Goal: Information Seeking & Learning: Check status

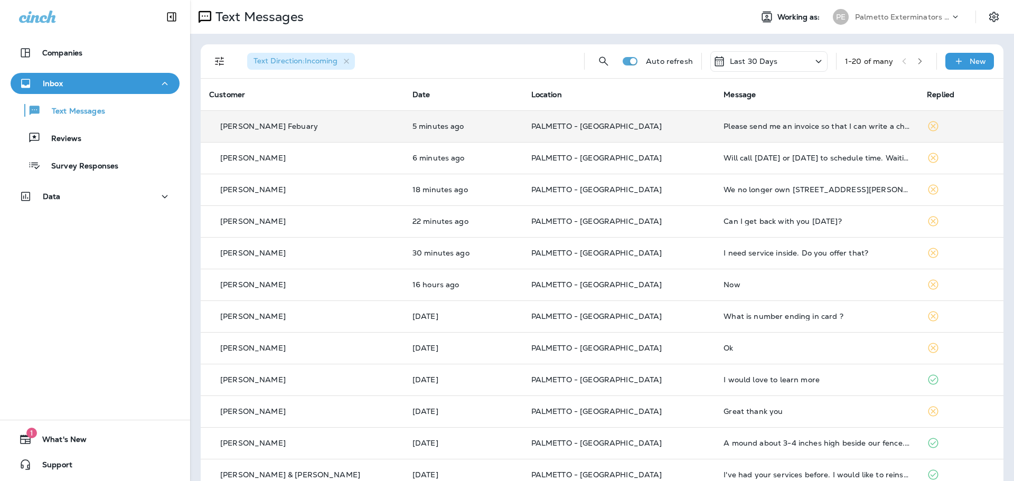
click at [492, 136] on td "5 minutes ago" at bounding box center [463, 126] width 119 height 32
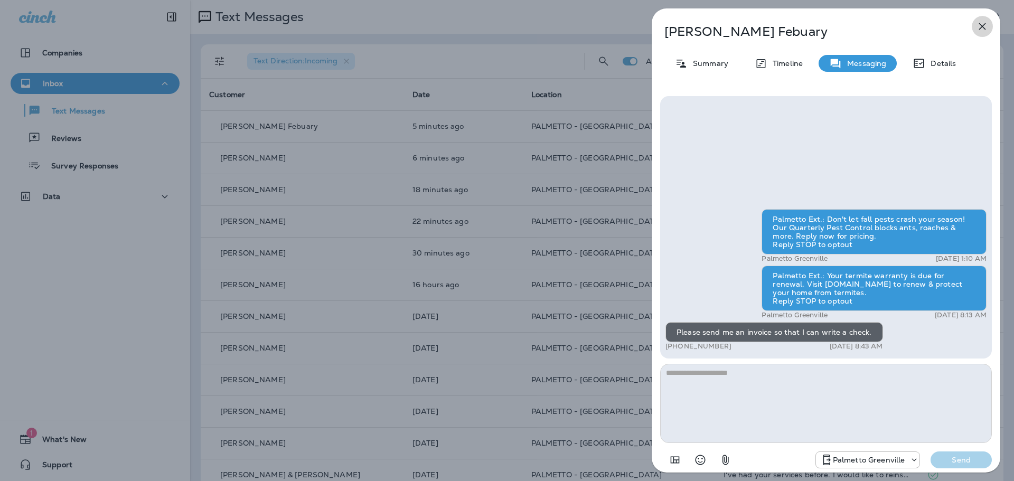
click at [986, 28] on icon "button" at bounding box center [982, 26] width 13 height 13
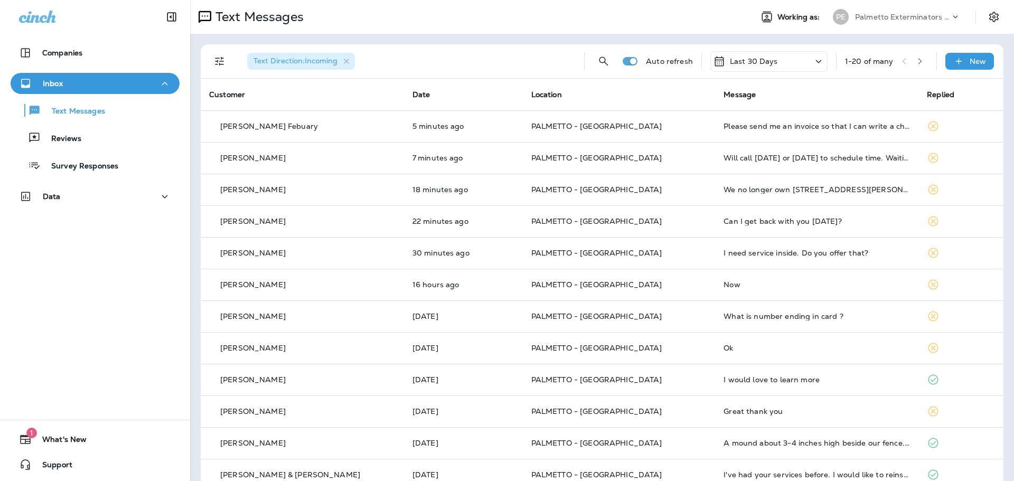
click at [855, 15] on p "Palmetto Exterminators LLC" at bounding box center [902, 17] width 95 height 8
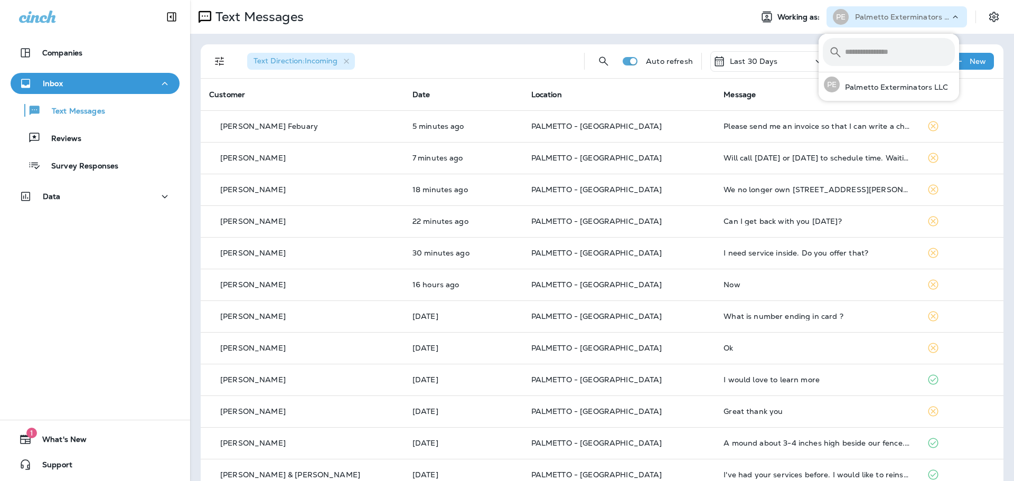
click at [636, 17] on div "Text Messages" at bounding box center [467, 16] width 554 height 21
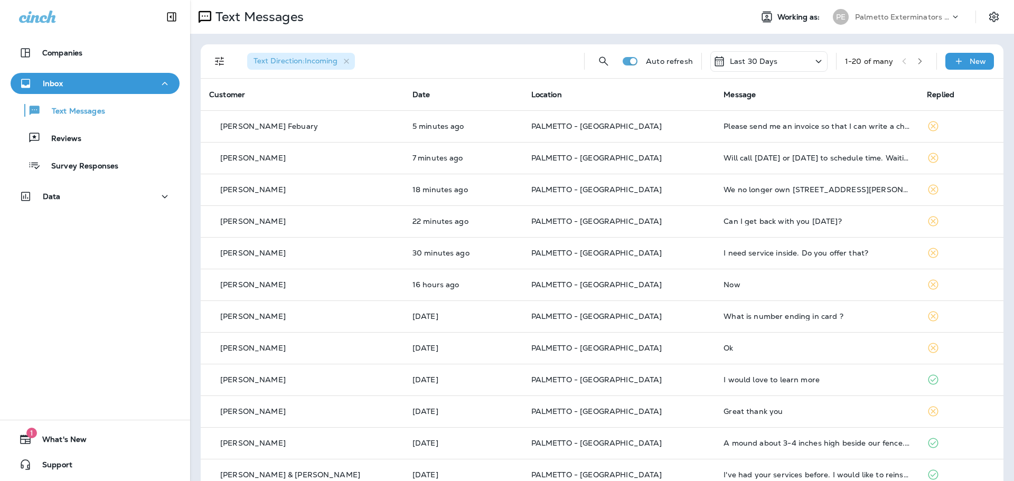
click at [860, 15] on p "Palmetto Exterminators LLC" at bounding box center [902, 17] width 95 height 8
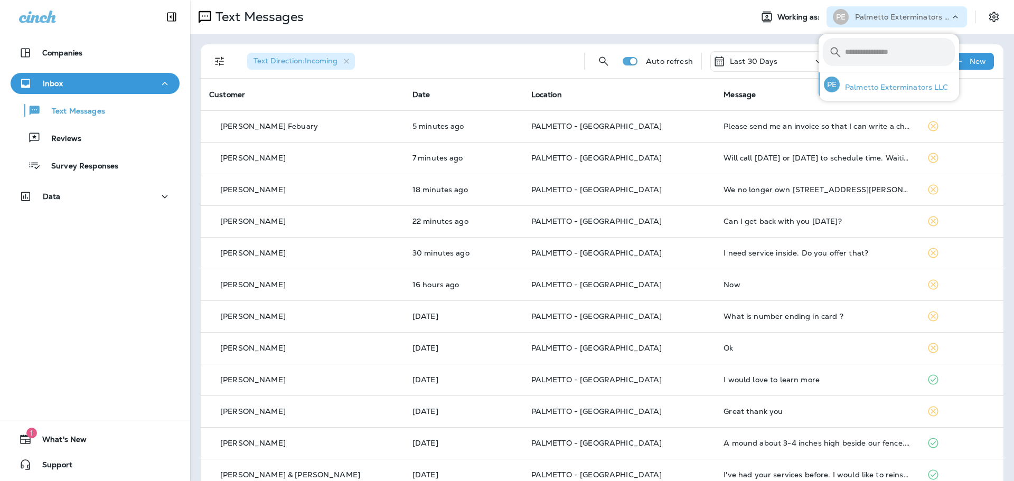
click at [845, 91] on p "Palmetto Exterminators LLC" at bounding box center [894, 87] width 109 height 8
click at [897, 85] on p "Palmetto Exterminators LLC" at bounding box center [894, 87] width 109 height 8
click at [885, 87] on p "Palmetto Exterminators LLC" at bounding box center [894, 87] width 109 height 8
click at [988, 14] on icon "Settings" at bounding box center [994, 17] width 13 height 13
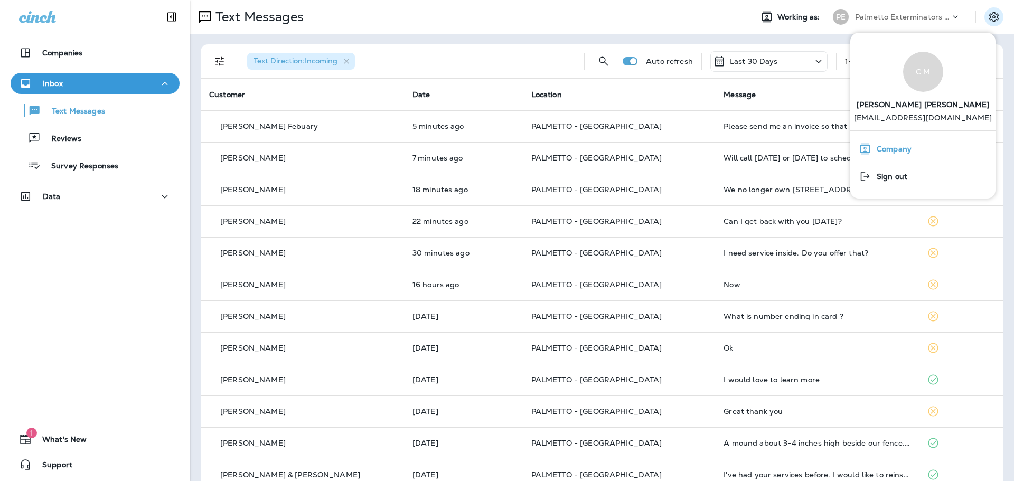
click at [903, 148] on span "Company" at bounding box center [892, 149] width 40 height 9
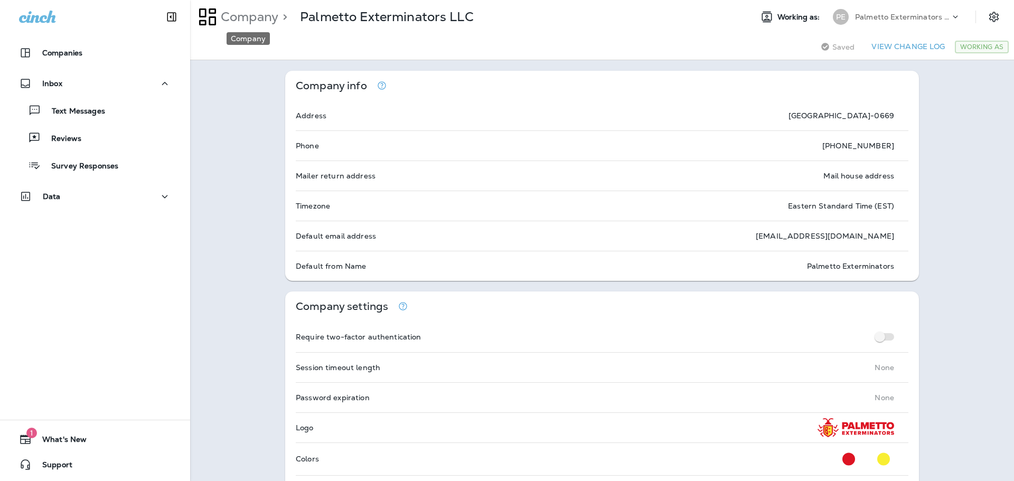
click at [265, 23] on p "Company" at bounding box center [248, 17] width 62 height 16
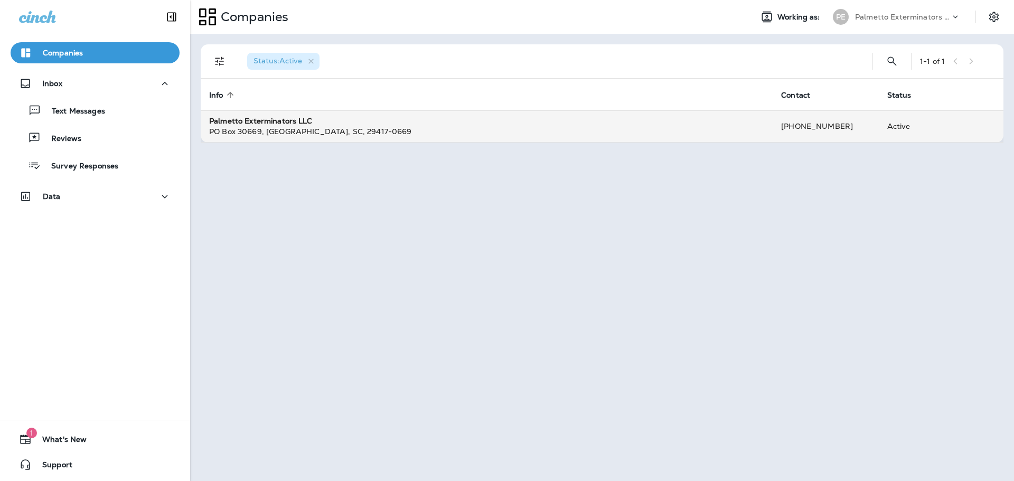
click at [703, 135] on div "[GEOGRAPHIC_DATA]-0669" at bounding box center [486, 131] width 555 height 11
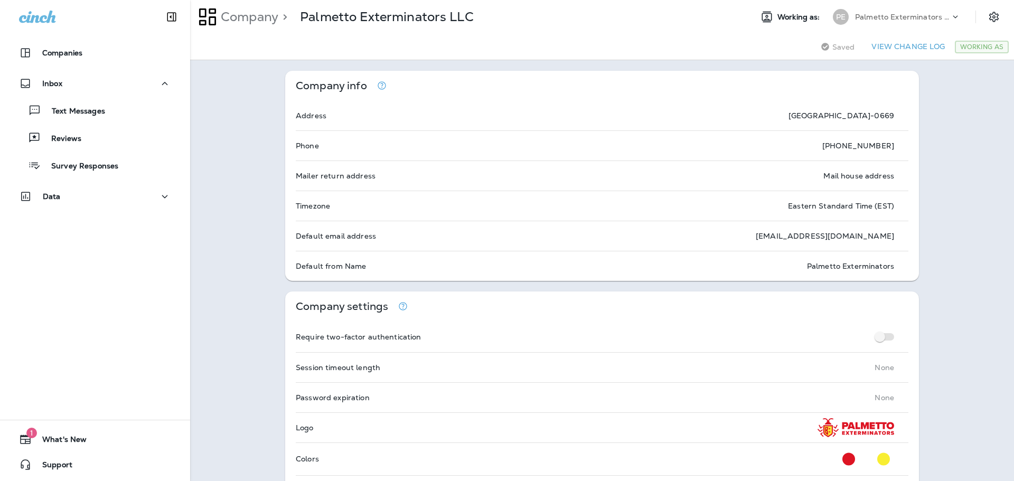
click at [856, 15] on p "Palmetto Exterminators LLC" at bounding box center [902, 17] width 95 height 8
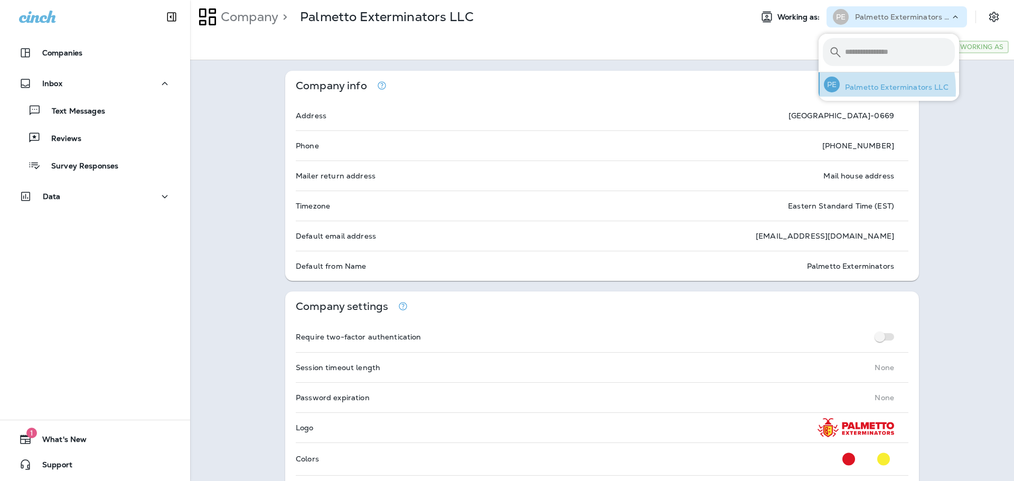
click at [852, 90] on p "Palmetto Exterminators LLC" at bounding box center [894, 87] width 109 height 8
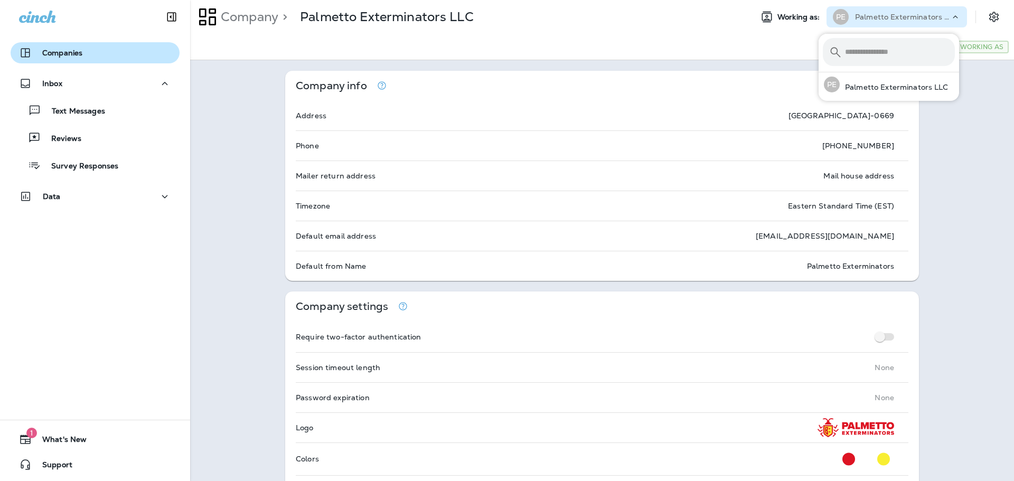
click at [63, 48] on div "Companies" at bounding box center [50, 52] width 63 height 13
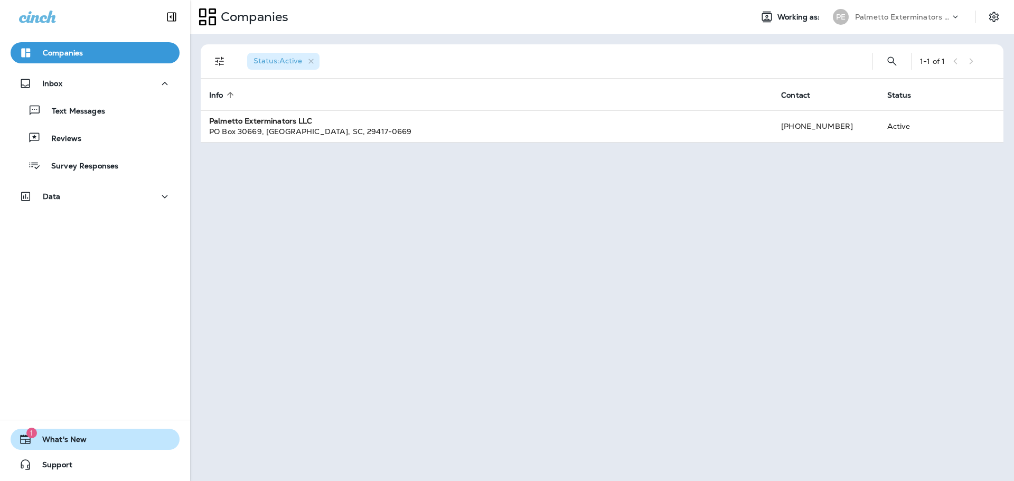
click at [71, 440] on span "What's New" at bounding box center [59, 441] width 55 height 13
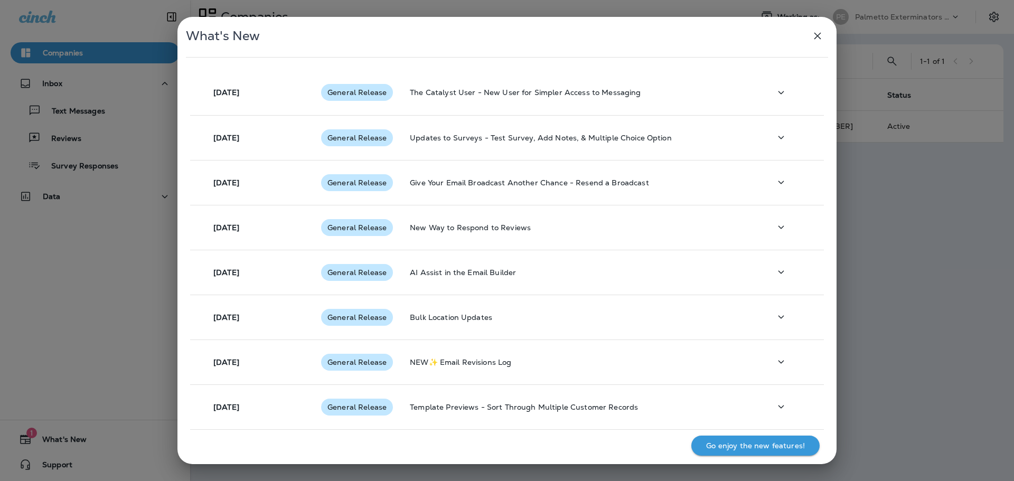
click at [817, 29] on button "button" at bounding box center [817, 35] width 21 height 21
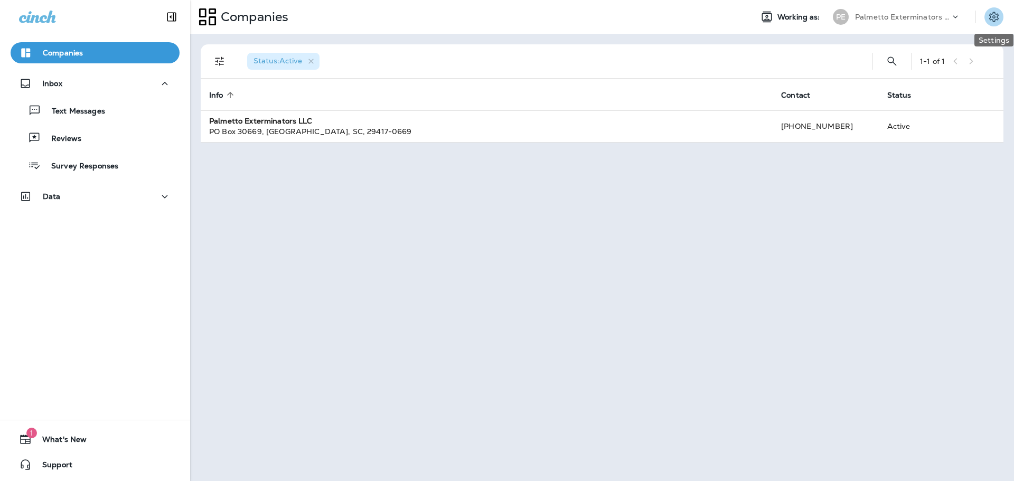
click at [992, 14] on icon "Settings" at bounding box center [995, 17] width 10 height 10
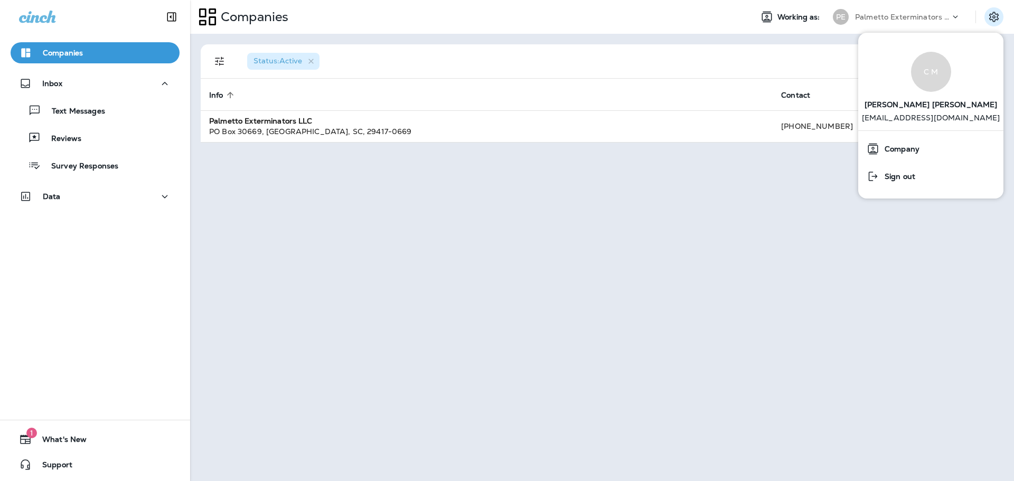
click at [923, 111] on span "[PERSON_NAME]" at bounding box center [931, 103] width 133 height 22
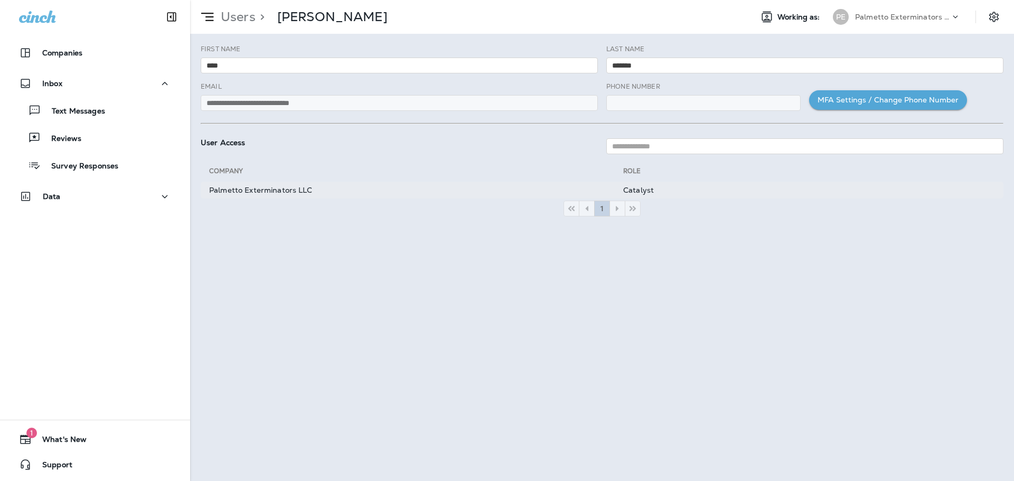
click at [635, 191] on td "Catalyst" at bounding box center [813, 190] width 380 height 17
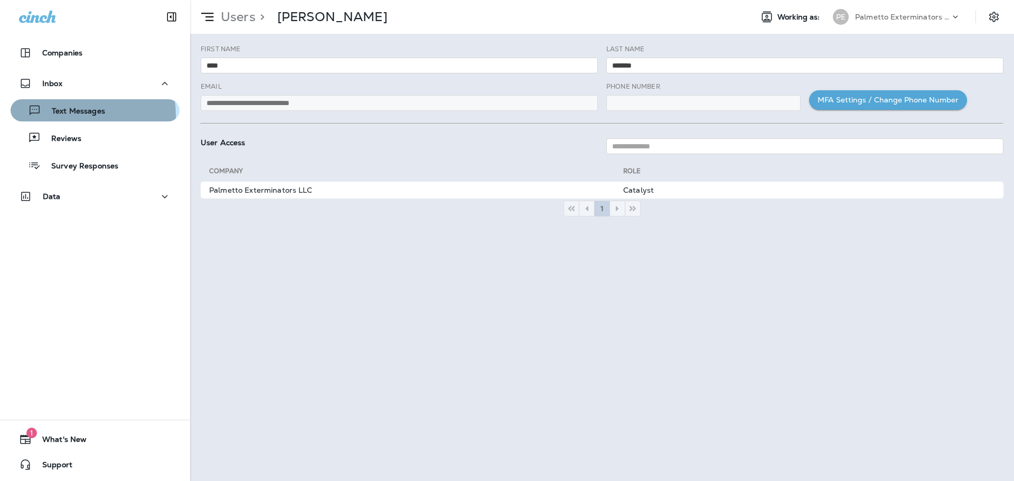
click at [65, 116] on p "Text Messages" at bounding box center [73, 112] width 64 height 10
